Goal: Task Accomplishment & Management: Complete application form

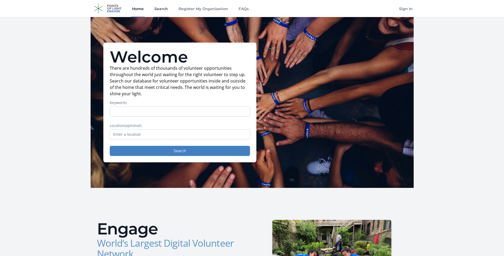
click at [166, 7] on link "Search" at bounding box center [161, 8] width 16 height 17
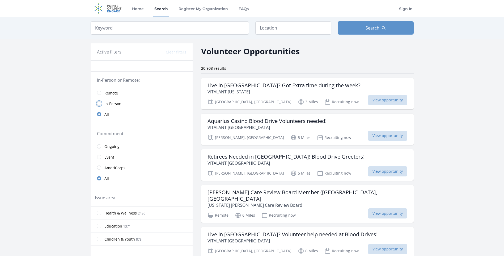
click at [98, 104] on input "radio" at bounding box center [99, 103] width 4 height 4
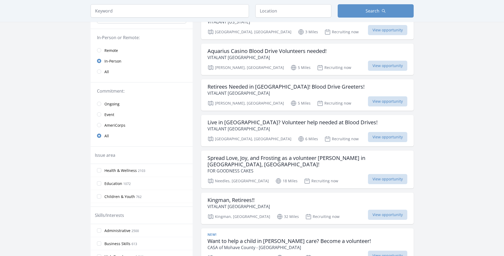
scroll to position [80, 0]
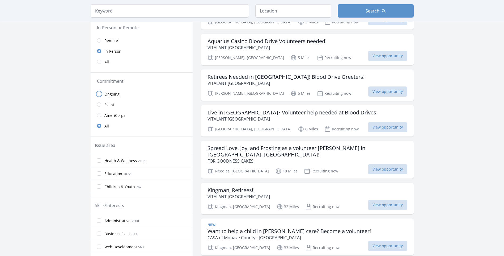
click at [99, 94] on input "radio" at bounding box center [99, 94] width 4 height 4
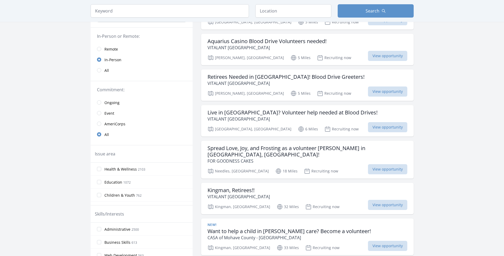
scroll to position [88, 0]
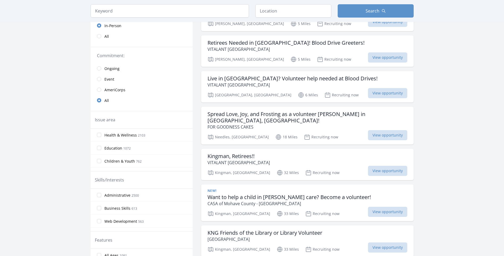
scroll to position [141, 0]
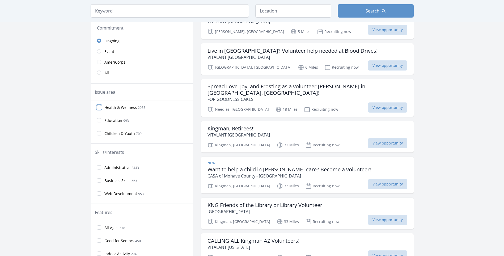
click at [99, 107] on input "Health & Wellness 2055" at bounding box center [99, 107] width 4 height 4
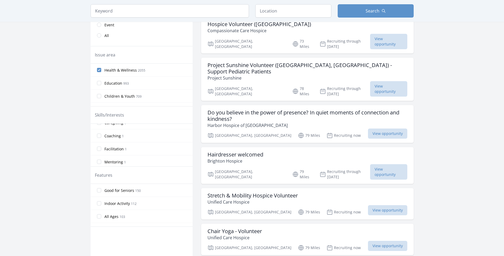
scroll to position [346, 0]
click at [99, 149] on input "Caregiving 1" at bounding box center [99, 149] width 4 height 4
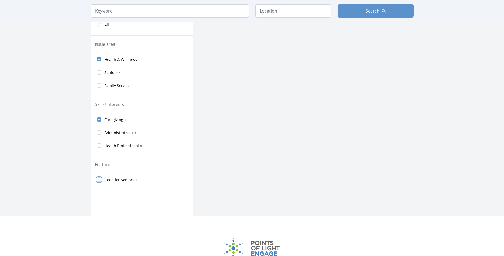
click at [100, 178] on input "Good for Seniors 1" at bounding box center [99, 179] width 4 height 4
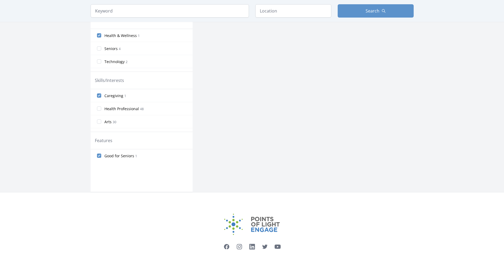
scroll to position [209, 0]
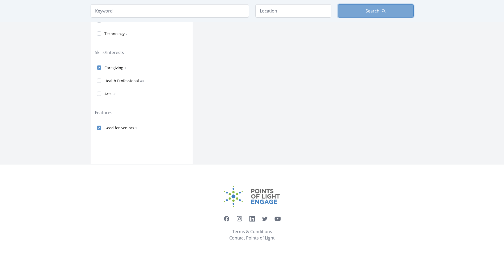
click at [368, 10] on span "Search" at bounding box center [373, 11] width 14 height 6
click at [367, 10] on span "Search" at bounding box center [373, 11] width 14 height 6
click at [271, 14] on input "text" at bounding box center [293, 10] width 76 height 13
type input "Bullhead City, AZ, USA"
click at [379, 9] on span "Search" at bounding box center [373, 11] width 14 height 6
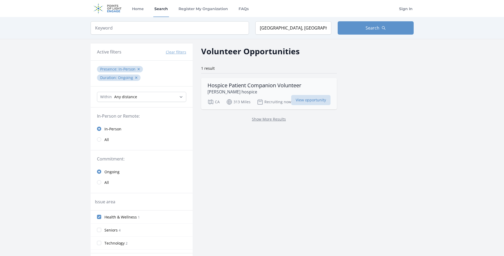
click at [264, 86] on h3 "Hospice Patient Companion Volunteer" at bounding box center [255, 85] width 94 height 6
